Goal: Task Accomplishment & Management: Manage account settings

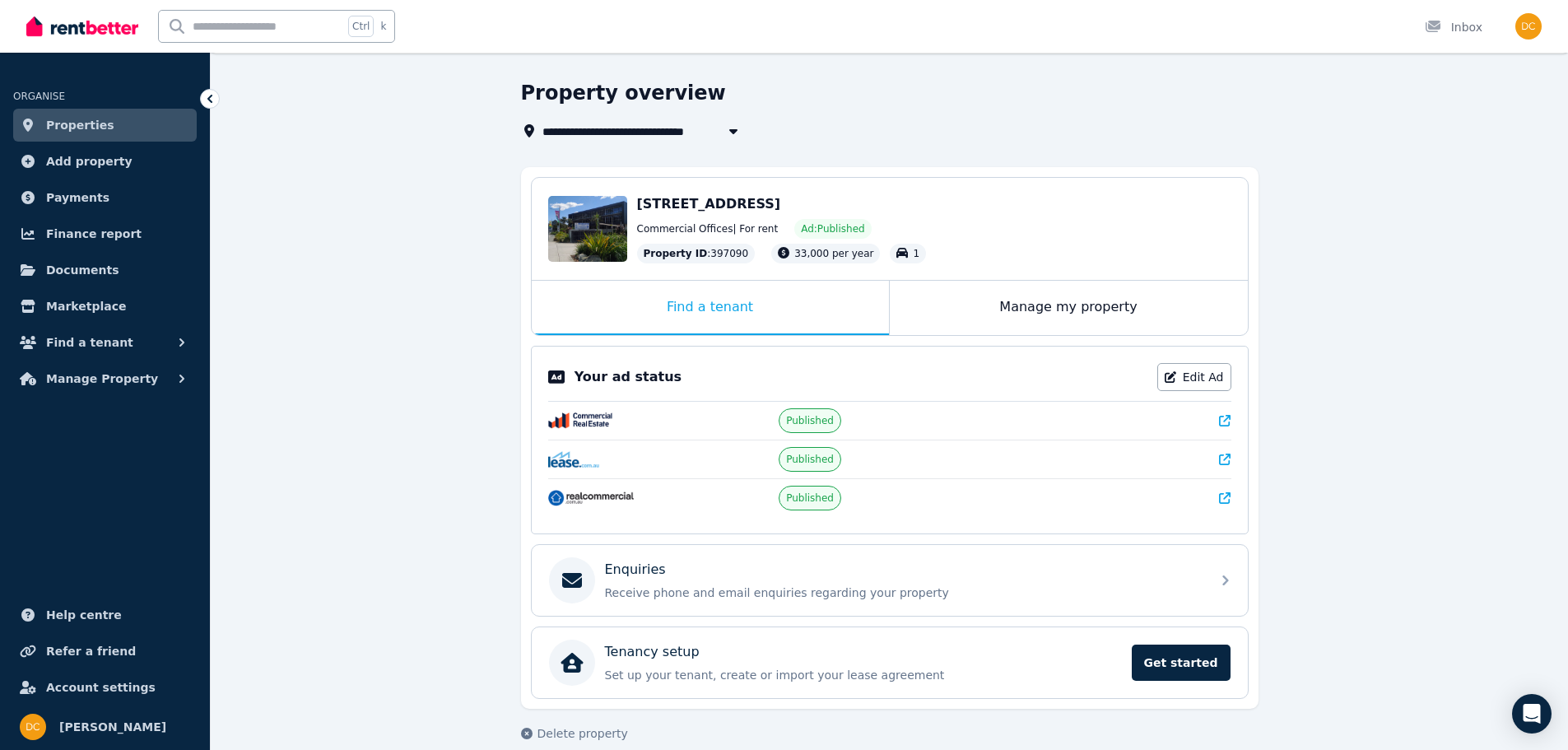
scroll to position [67, 0]
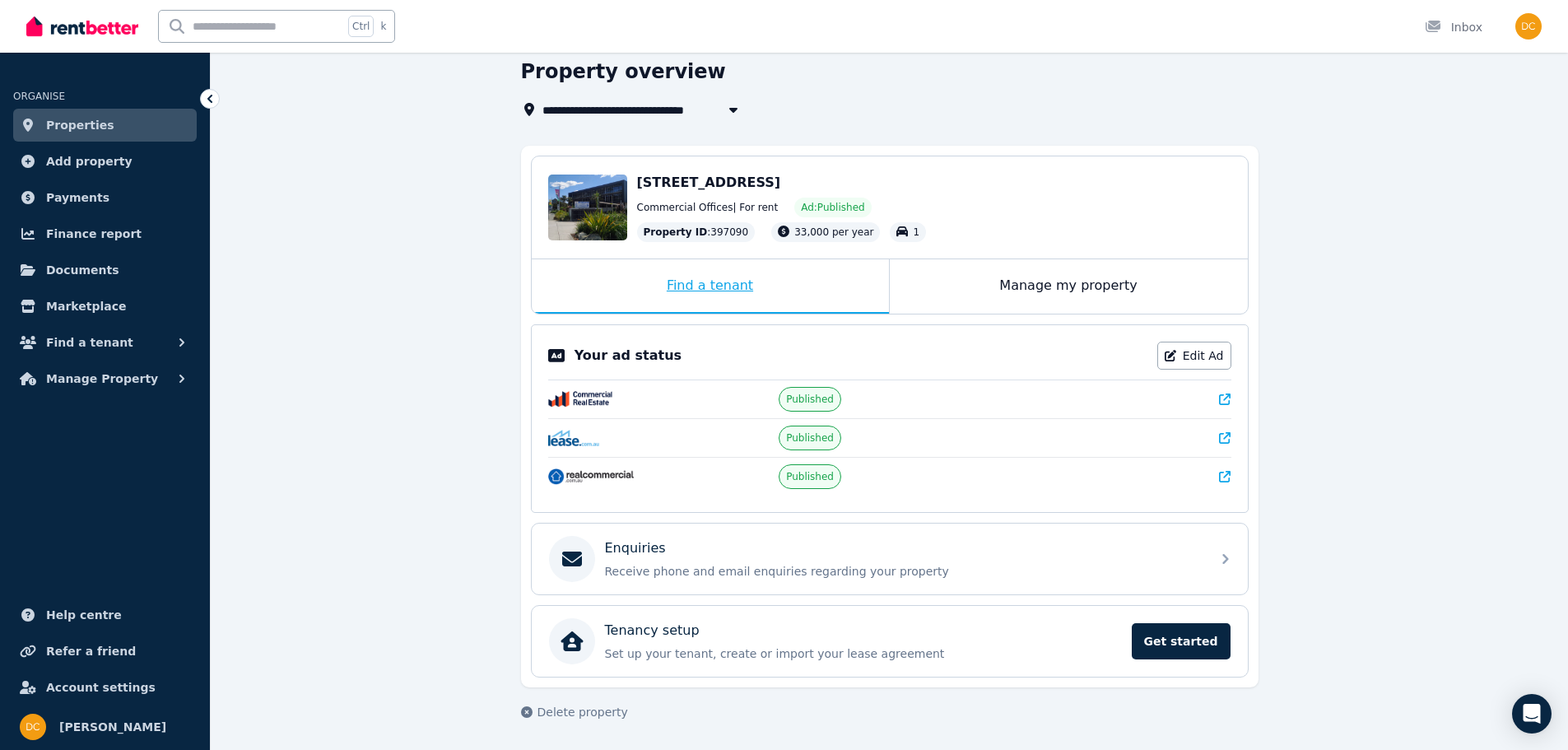
click at [688, 285] on div "Find a tenant" at bounding box center [709, 286] width 357 height 55
click at [140, 339] on button "Find a tenant" at bounding box center [104, 342] width 183 height 33
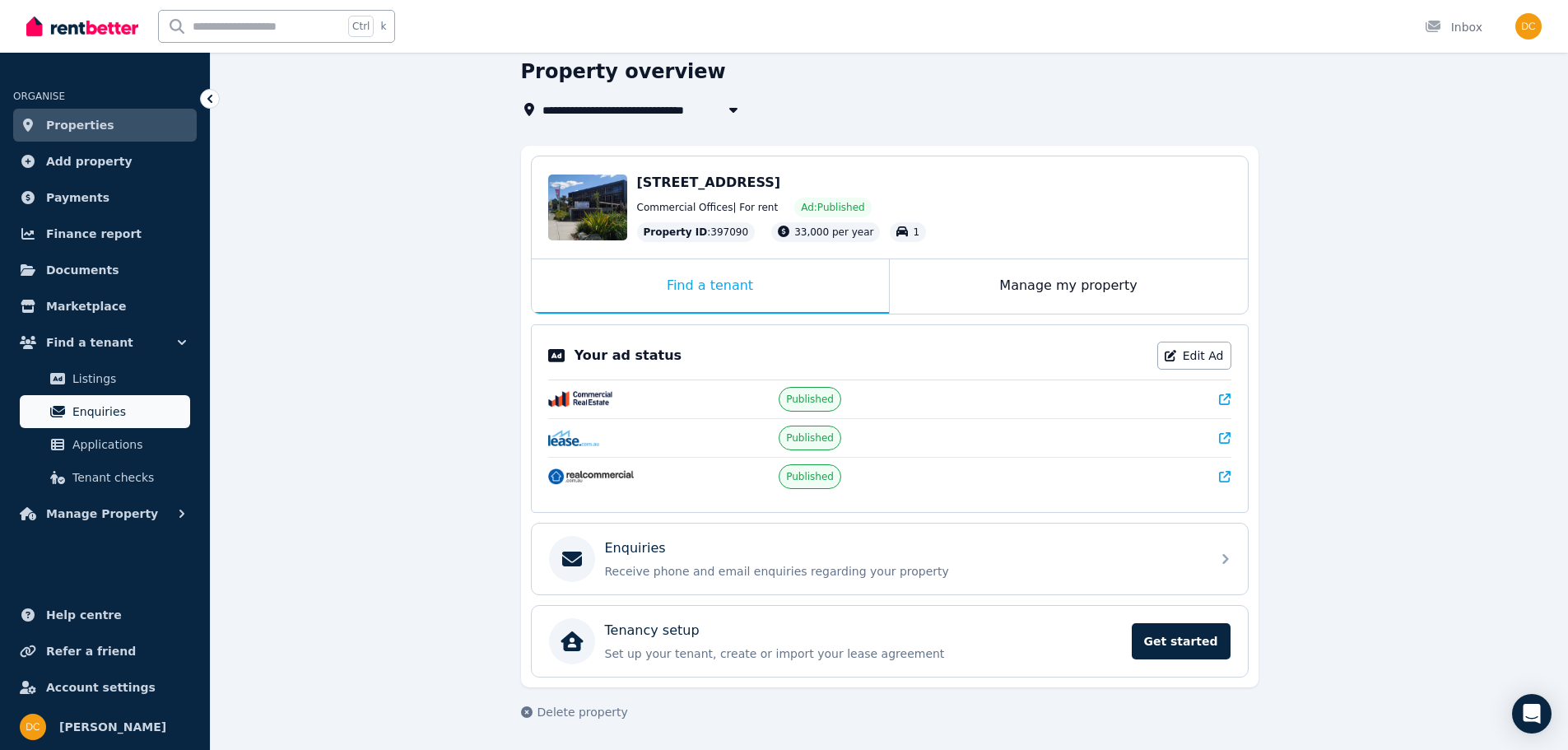
click at [99, 402] on span "Enquiries" at bounding box center [128, 411] width 111 height 20
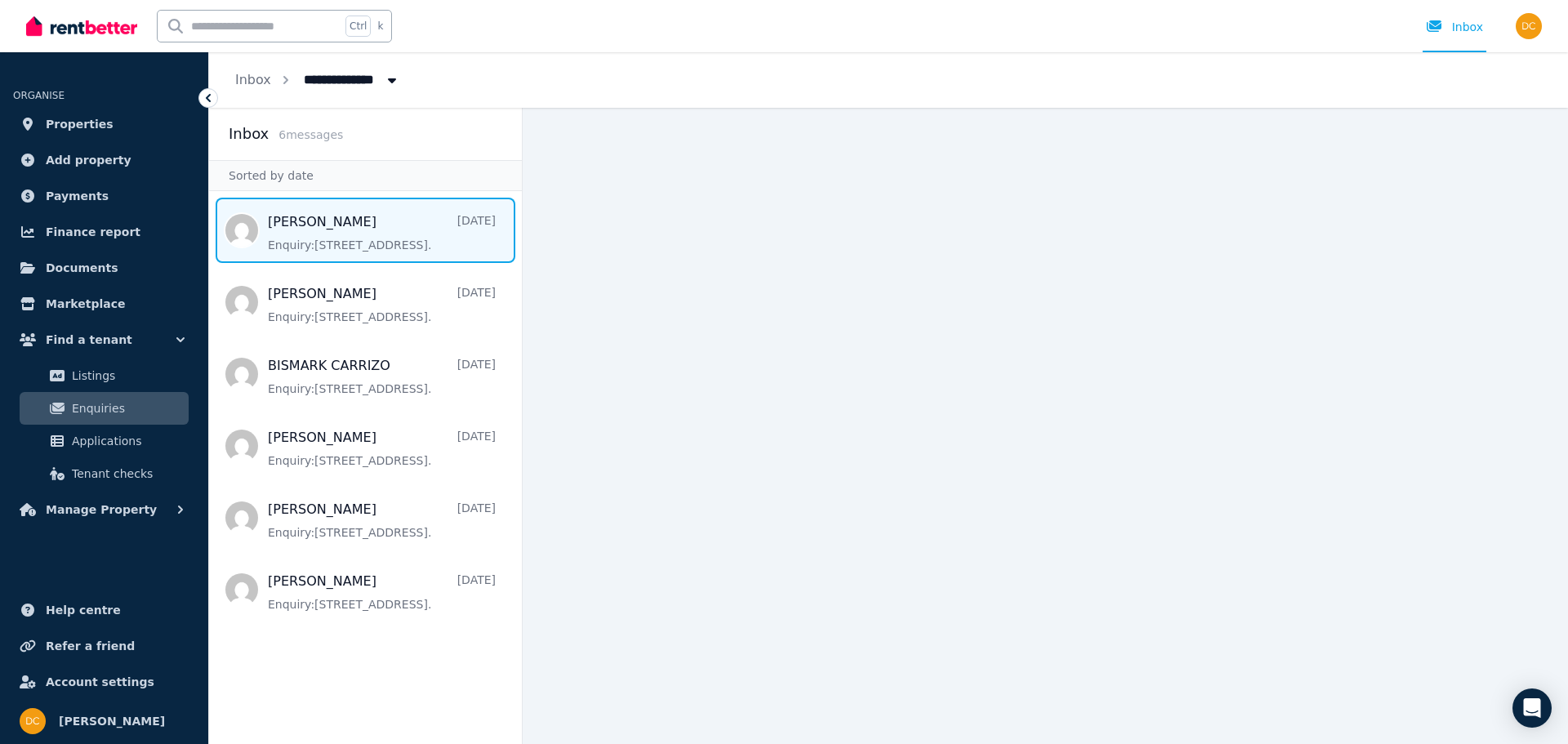
click at [432, 216] on span "Message list" at bounding box center [365, 230] width 313 height 65
